Goal: Information Seeking & Learning: Learn about a topic

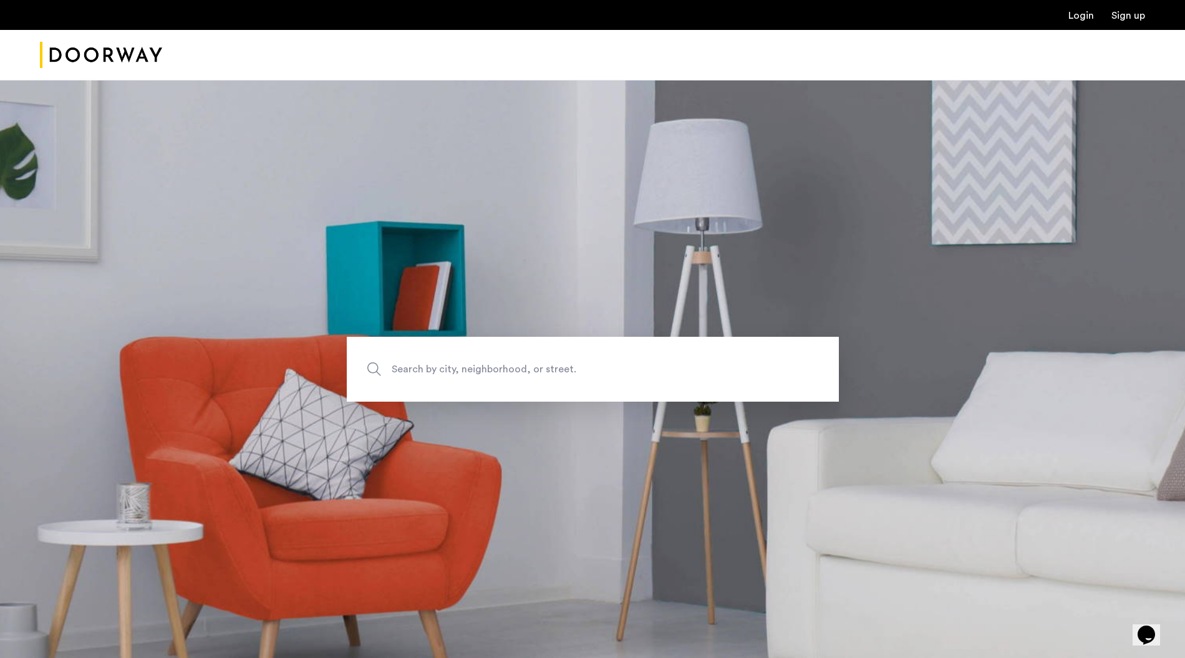
click at [1073, 14] on link "Login" at bounding box center [1081, 16] width 26 height 10
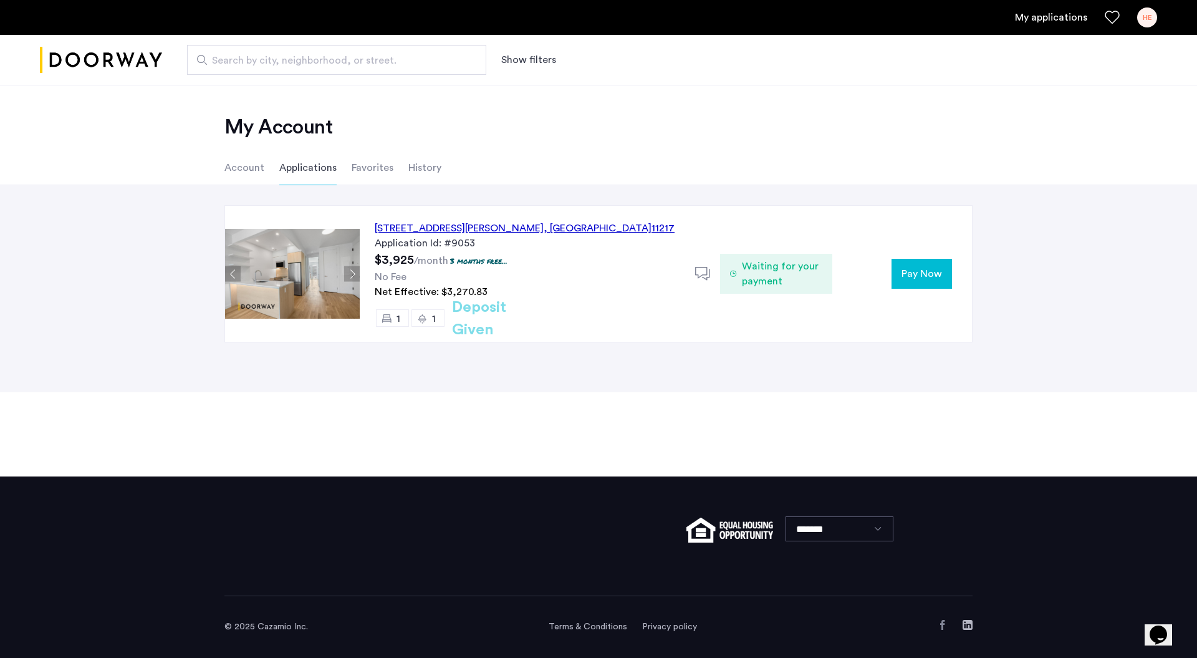
click at [466, 222] on div "[STREET_ADDRESS][PERSON_NAME]" at bounding box center [525, 228] width 300 height 15
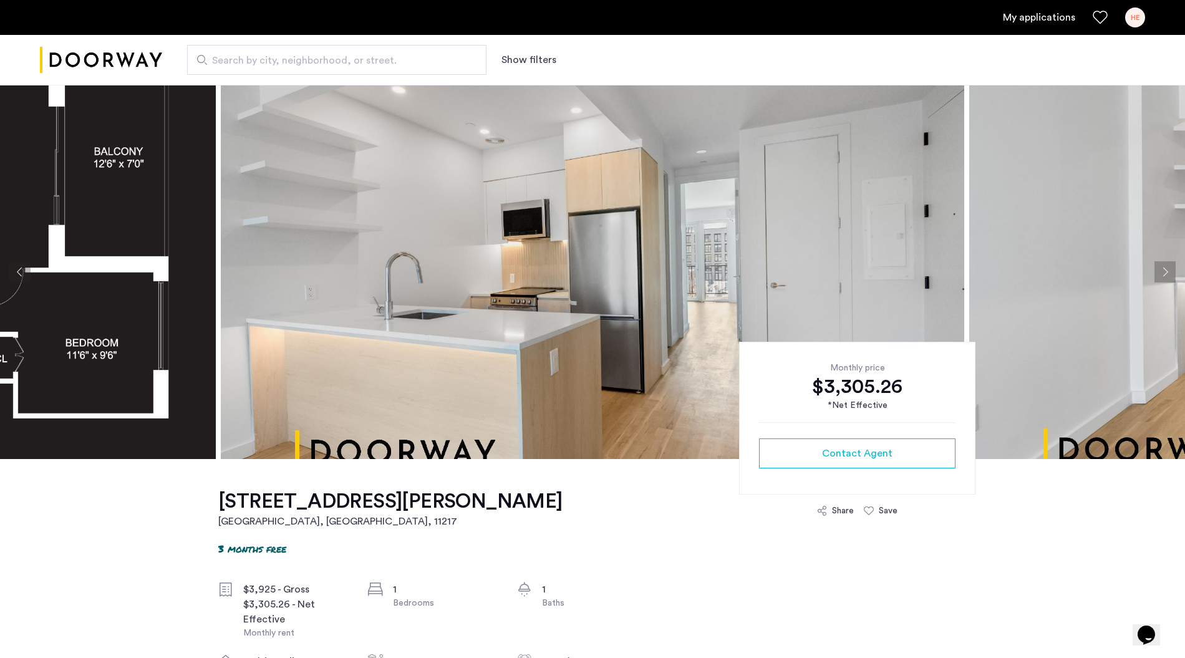
click at [1167, 268] on button "Next apartment" at bounding box center [1164, 271] width 21 height 21
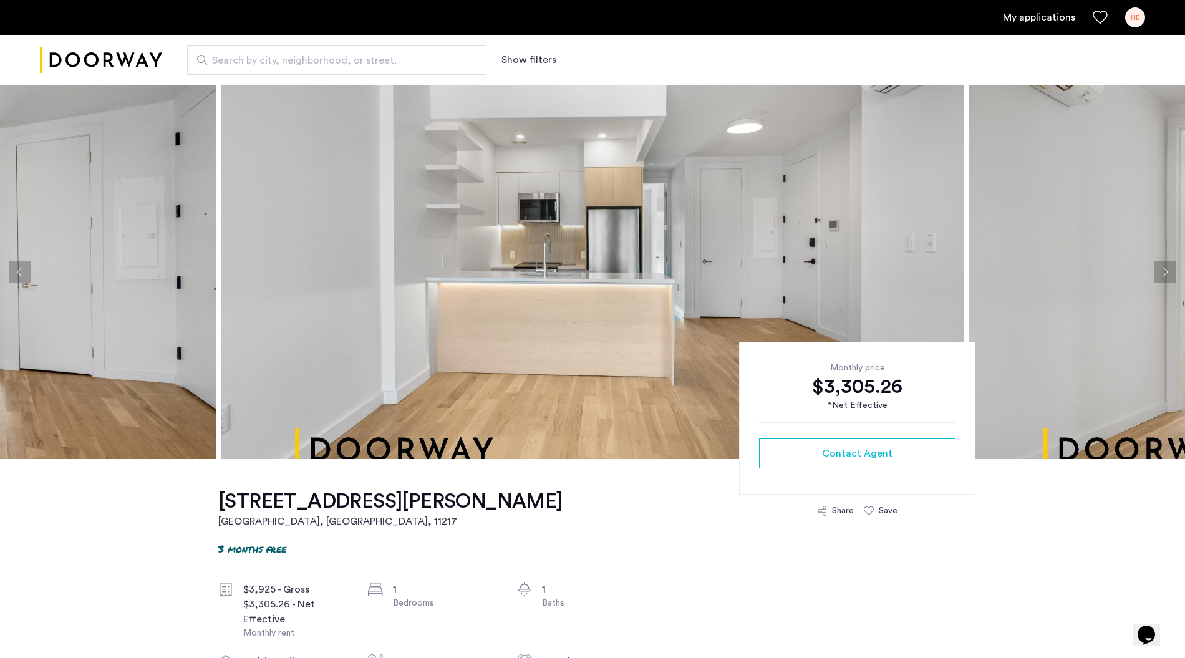
click at [1167, 268] on button "Next apartment" at bounding box center [1164, 271] width 21 height 21
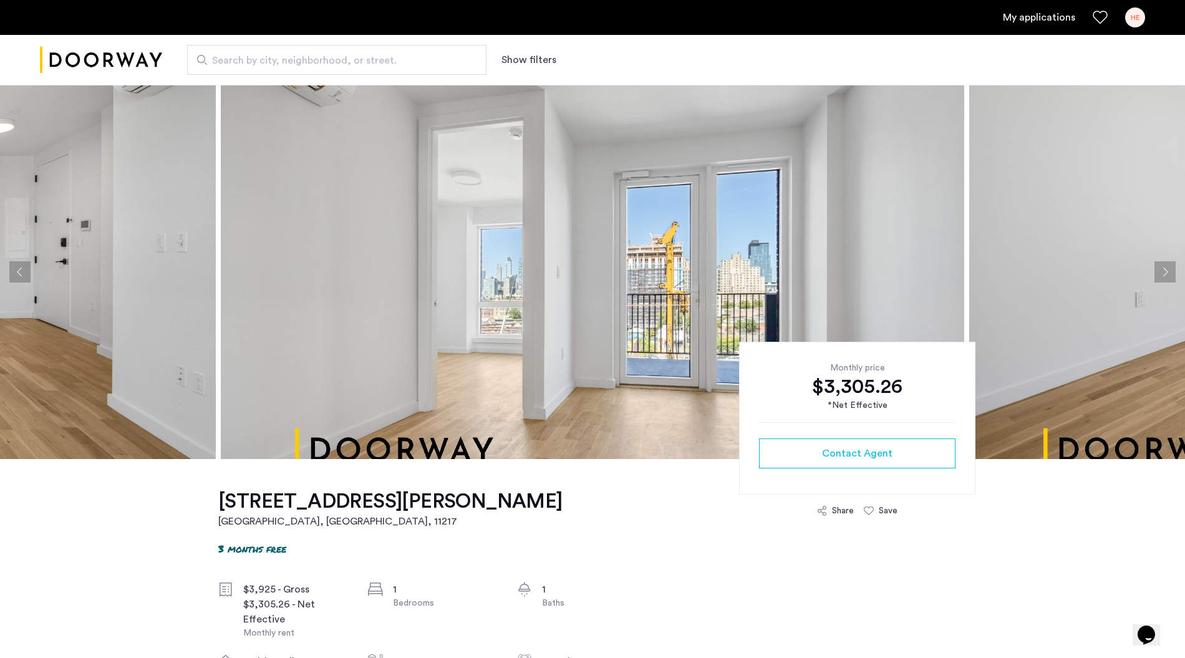
click at [1167, 268] on button "Next apartment" at bounding box center [1164, 271] width 21 height 21
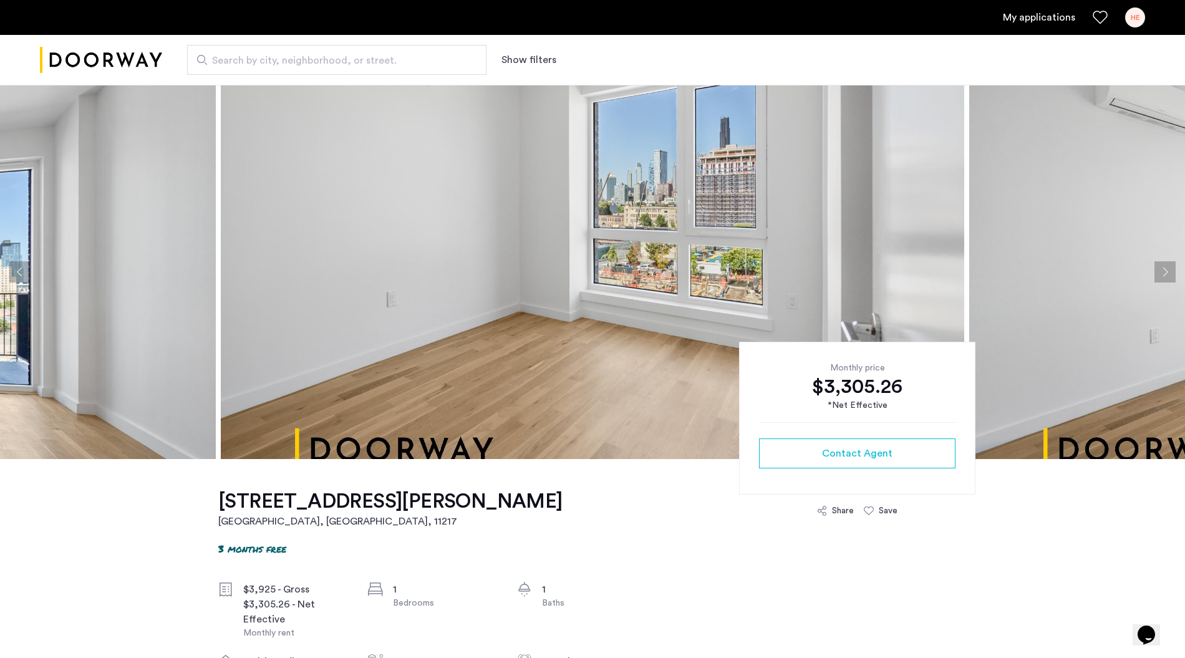
click at [1167, 268] on button "Next apartment" at bounding box center [1164, 271] width 21 height 21
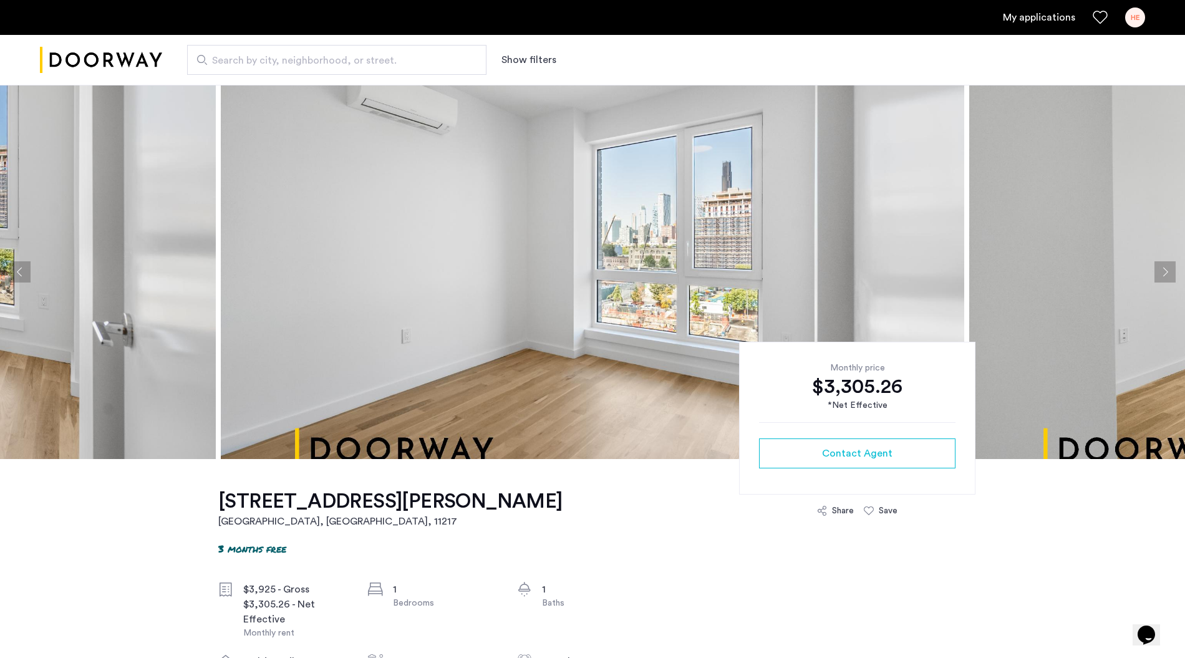
click at [1167, 268] on button "Next apartment" at bounding box center [1164, 271] width 21 height 21
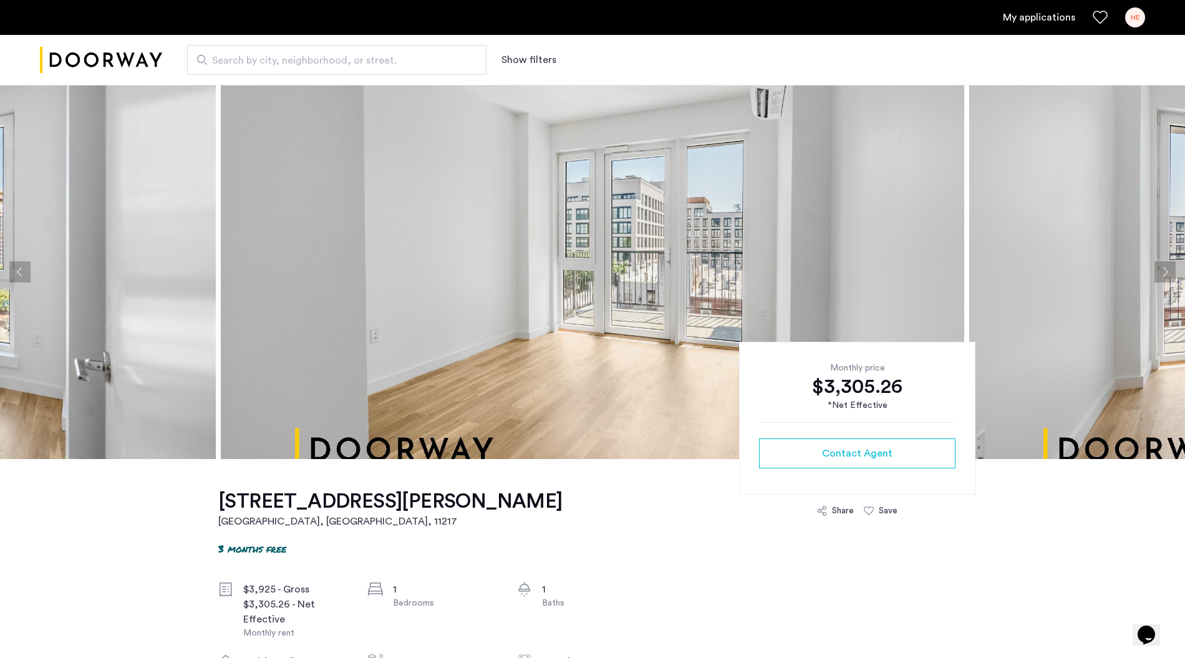
click at [1167, 268] on button "Next apartment" at bounding box center [1164, 271] width 21 height 21
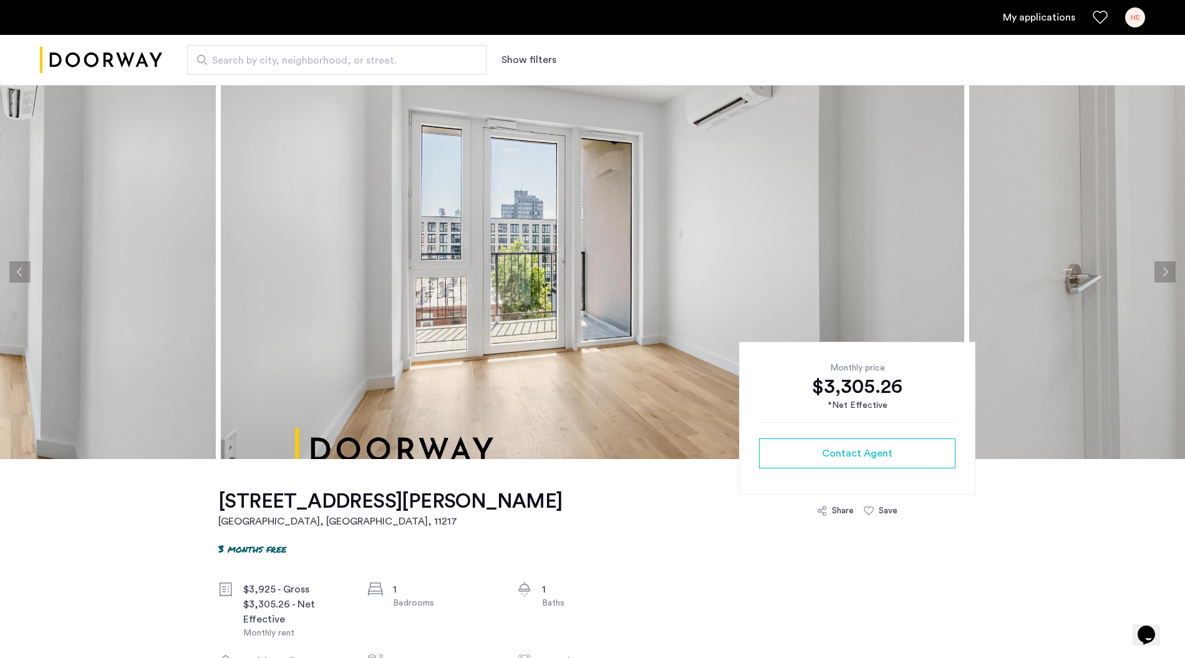
click at [1167, 268] on button "Next apartment" at bounding box center [1164, 271] width 21 height 21
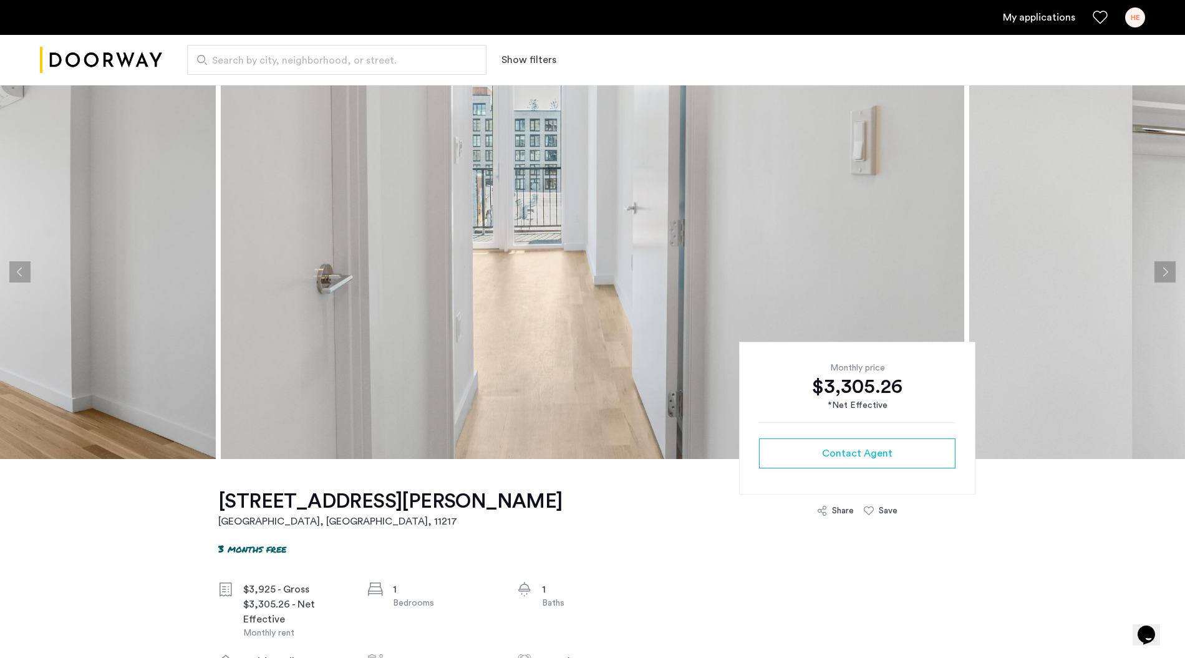
click at [1167, 268] on button "Next apartment" at bounding box center [1164, 271] width 21 height 21
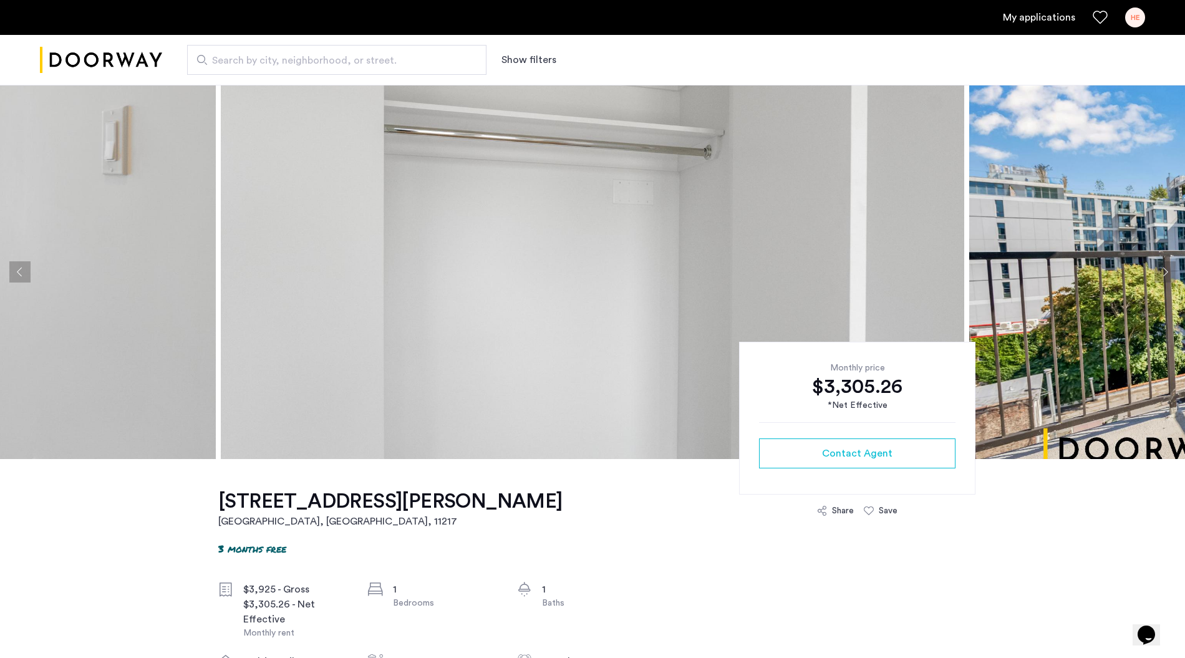
click at [1167, 268] on button "Next apartment" at bounding box center [1164, 271] width 21 height 21
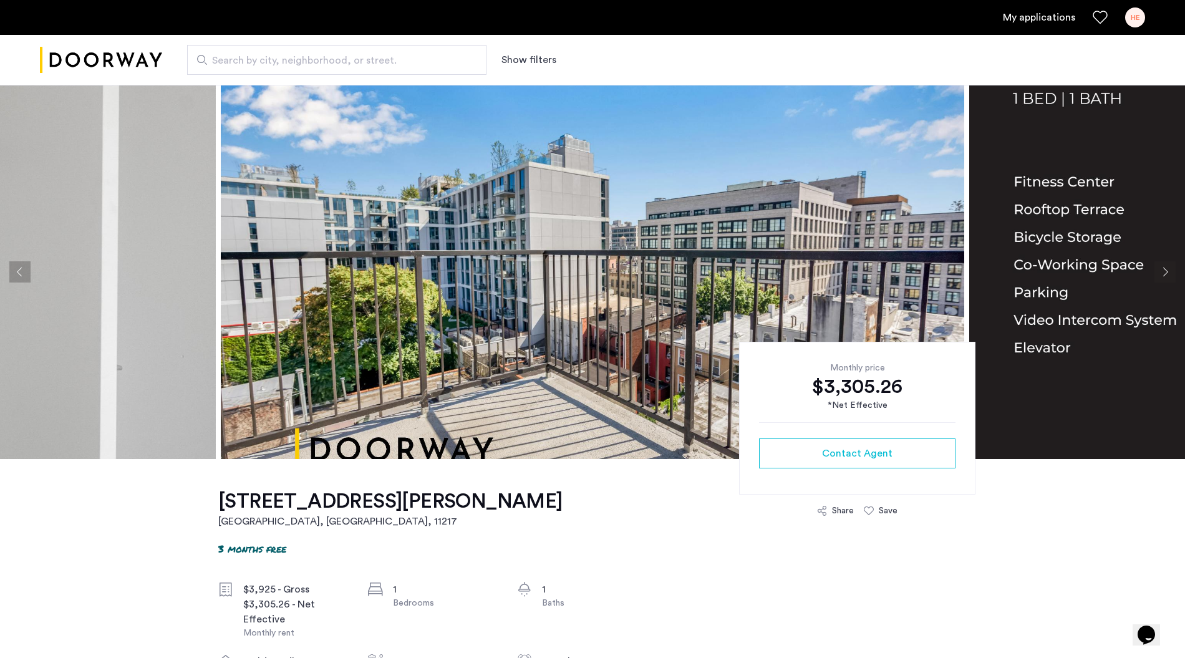
click at [1167, 268] on button "Next apartment" at bounding box center [1164, 271] width 21 height 21
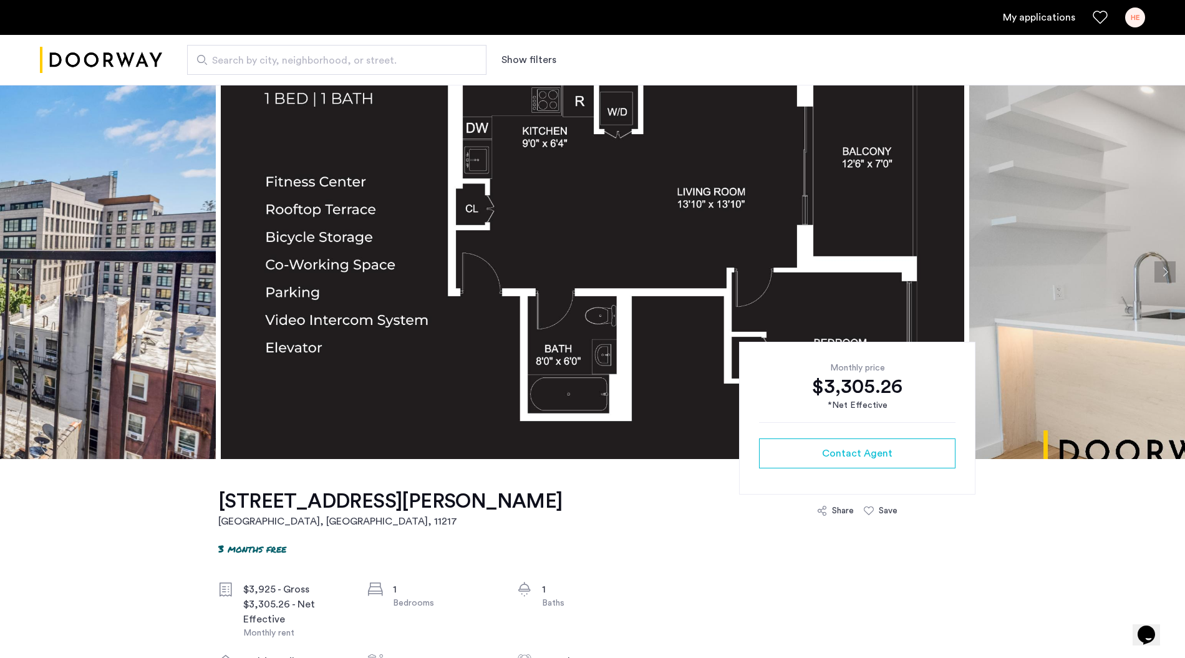
click at [650, 204] on img at bounding box center [592, 272] width 743 height 374
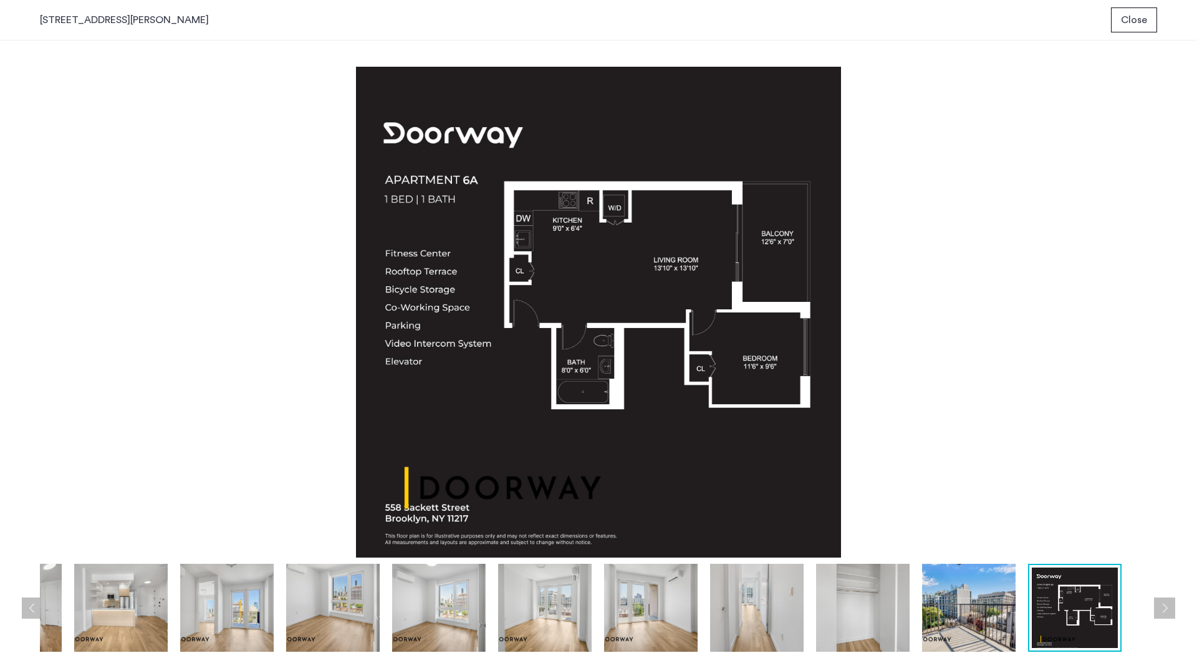
click at [1126, 6] on div "558 Sackett Street, Unit 6A Close" at bounding box center [598, 20] width 1197 height 41
click at [1134, 9] on button "Close" at bounding box center [1134, 19] width 46 height 25
